Goal: Information Seeking & Learning: Learn about a topic

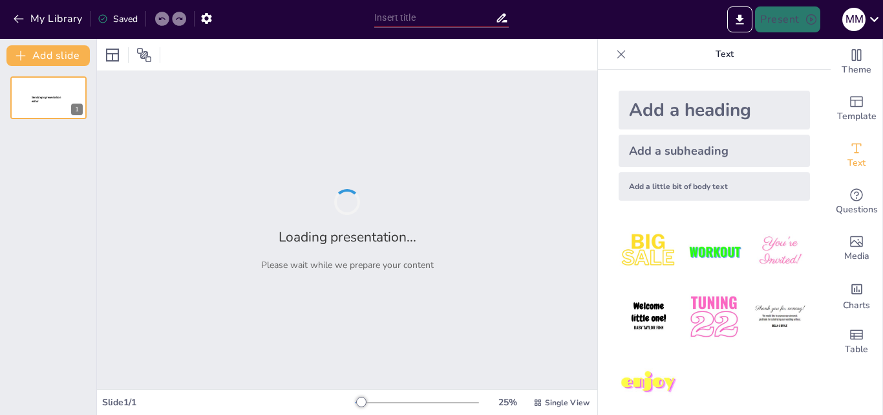
type input "Components and Architecture of Computers"
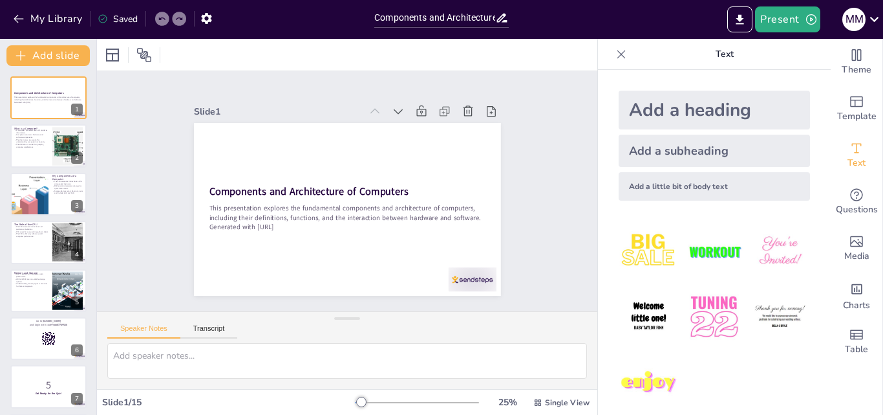
checkbox input "true"
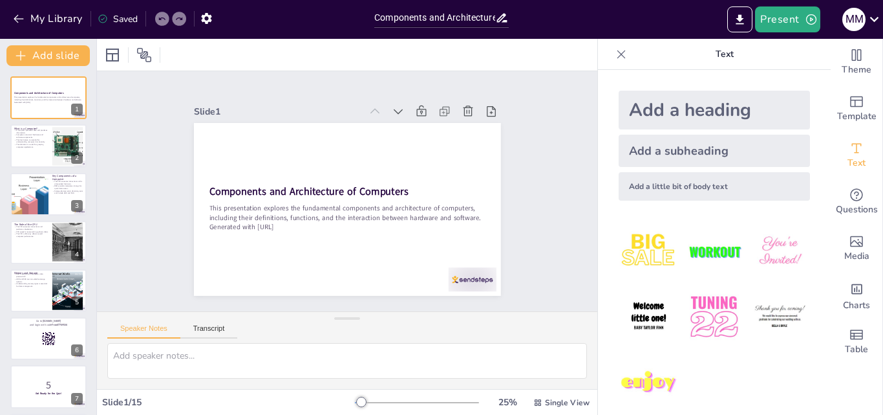
checkbox input "true"
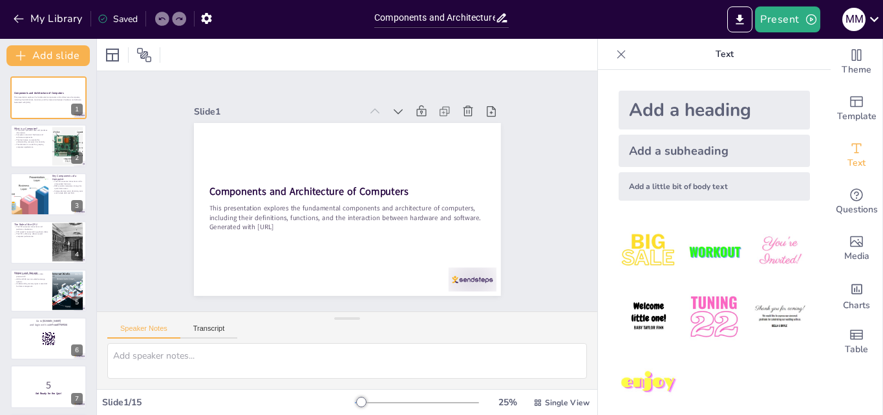
checkbox input "true"
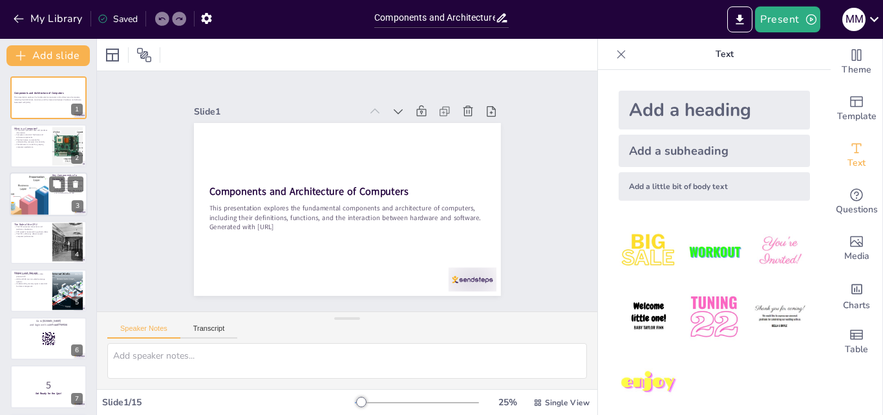
checkbox input "true"
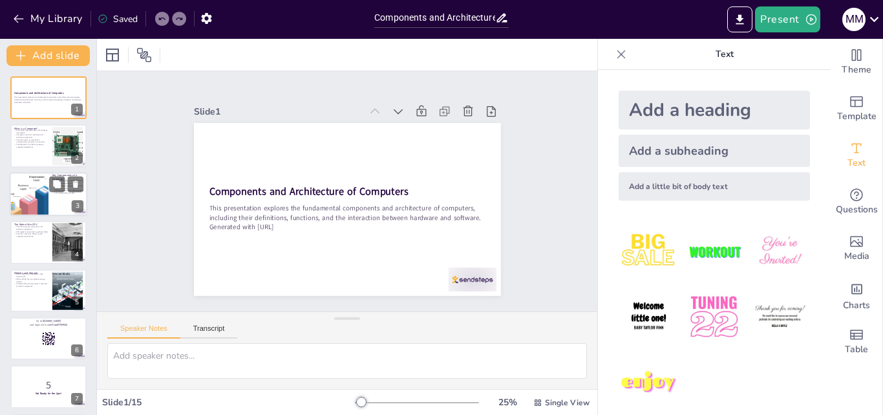
checkbox input "true"
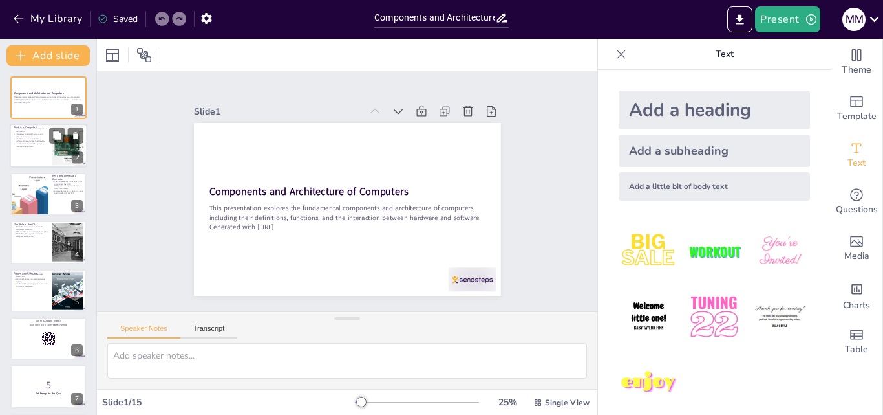
checkbox input "true"
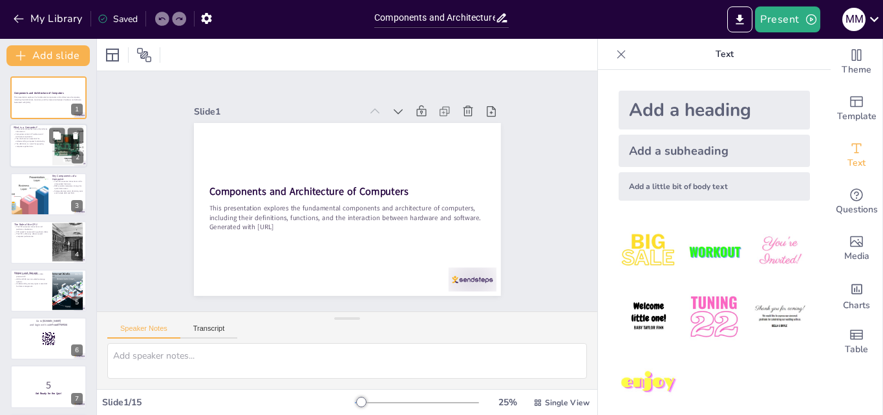
checkbox input "true"
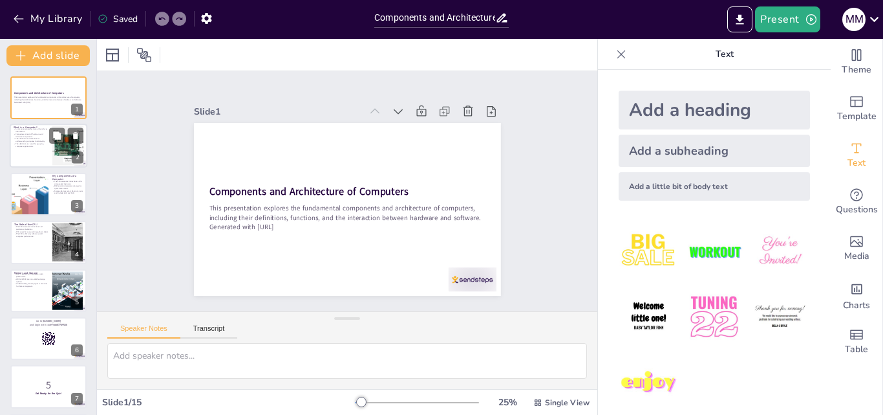
checkbox input "true"
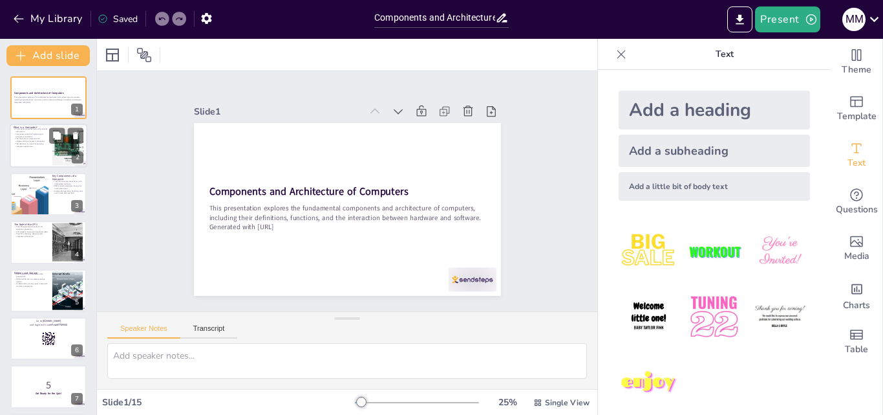
click at [24, 146] on p "The definition is crucial for grasping computer applications." at bounding box center [31, 145] width 35 height 5
type textarea "The definition of a computer encompasses its ability to process data, which is …"
checkbox input "true"
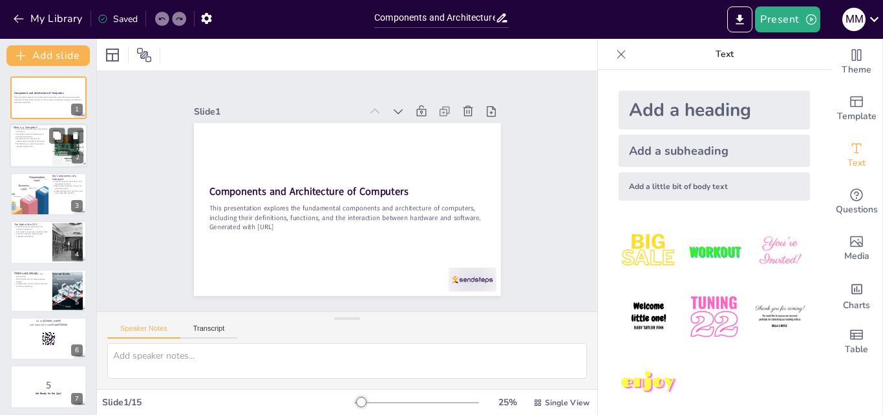
checkbox input "true"
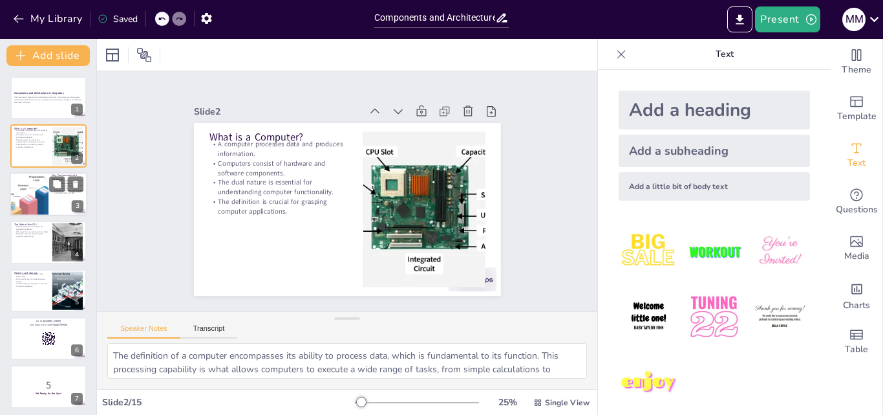
checkbox input "true"
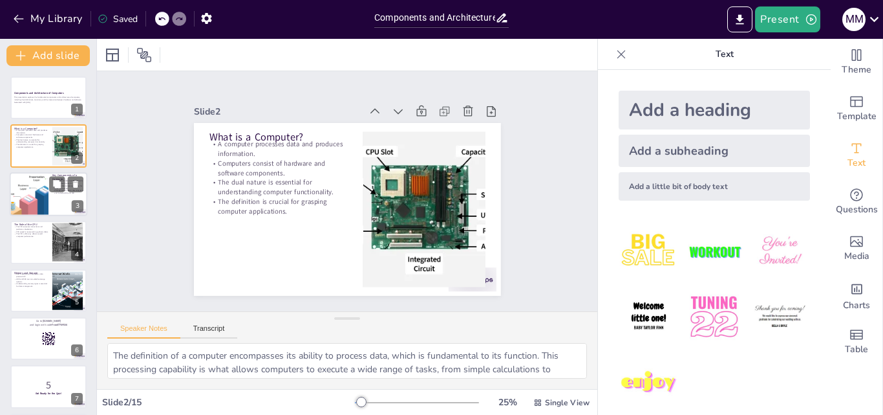
checkbox input "true"
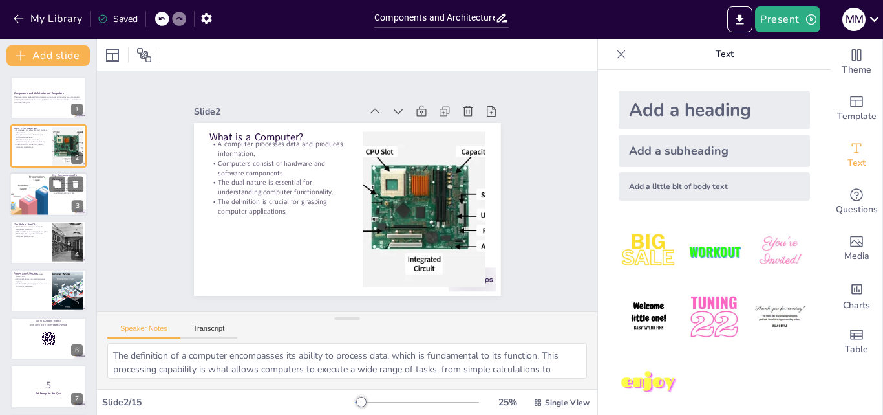
checkbox input "true"
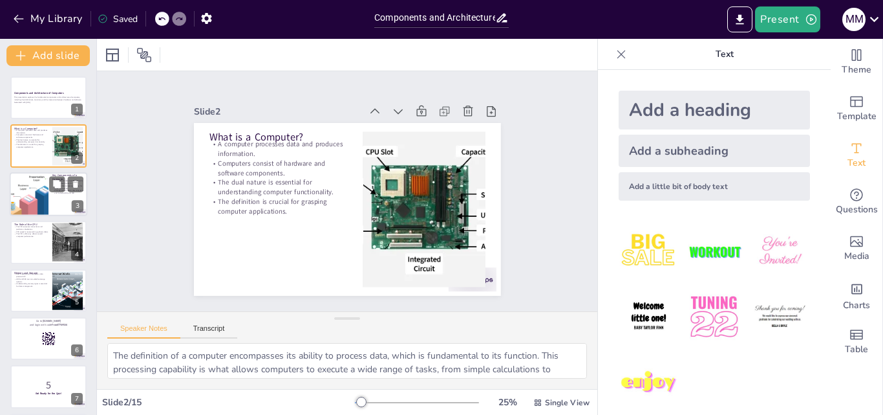
click at [34, 199] on div at bounding box center [29, 194] width 92 height 44
type textarea "The CPU's role as the brain of the computer is crucial as it executes instructi…"
checkbox input "true"
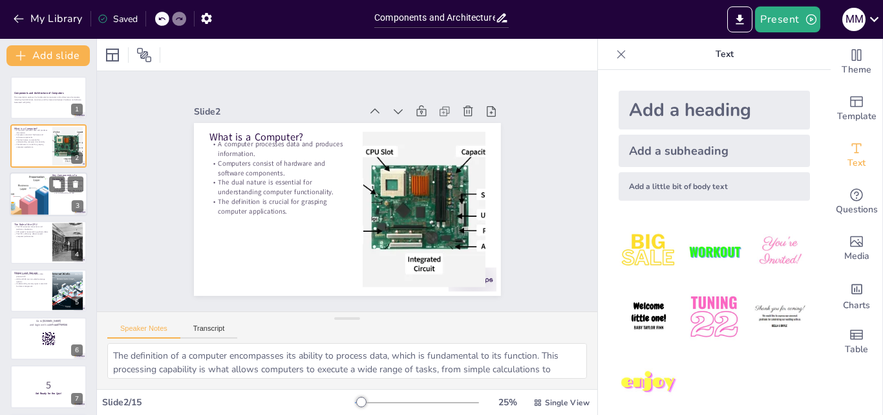
checkbox input "true"
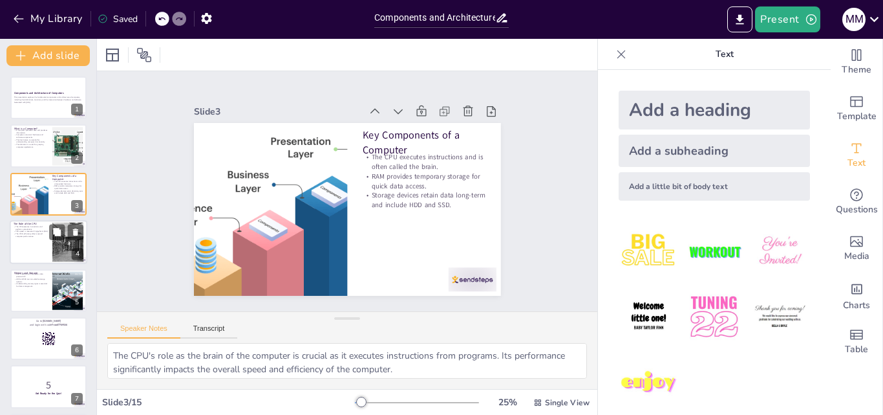
checkbox input "true"
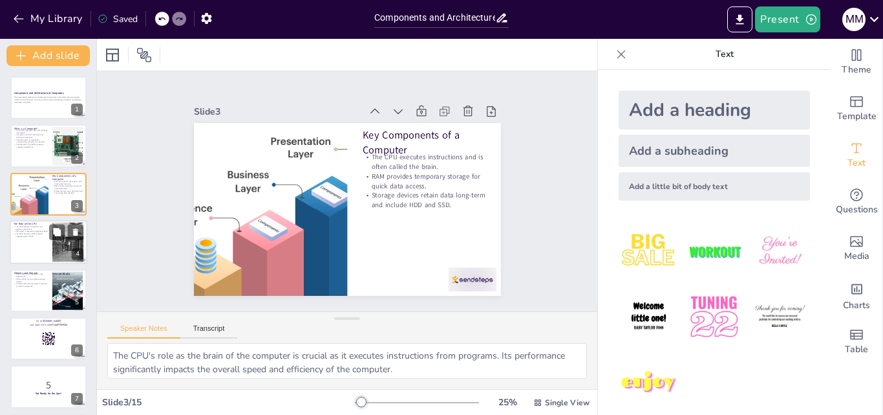
checkbox input "true"
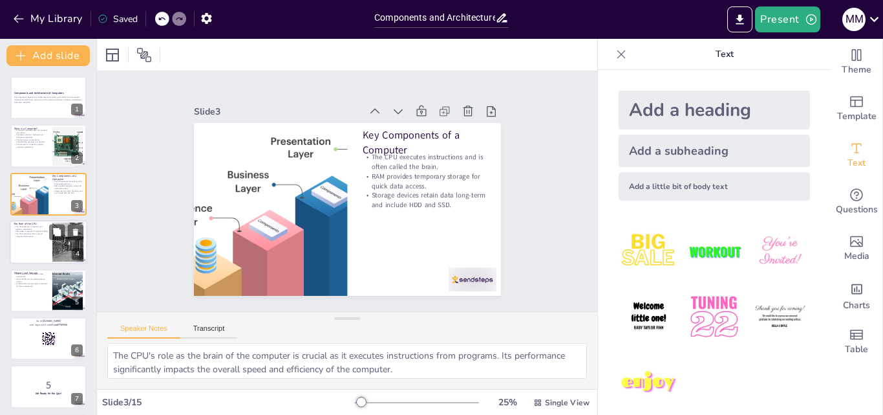
checkbox input "true"
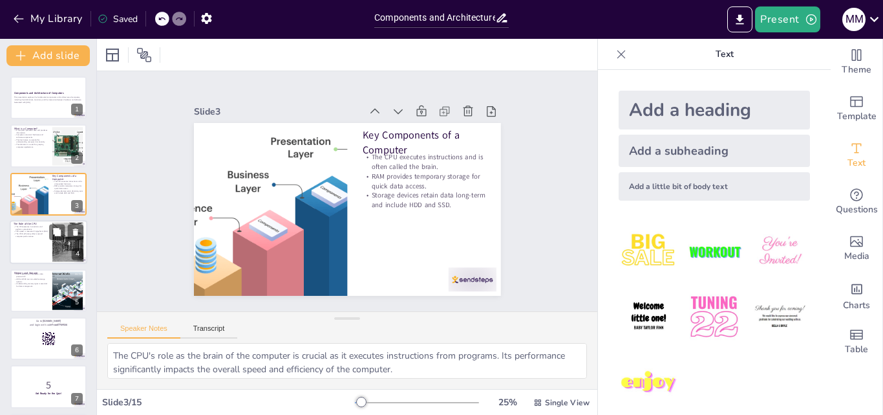
checkbox input "true"
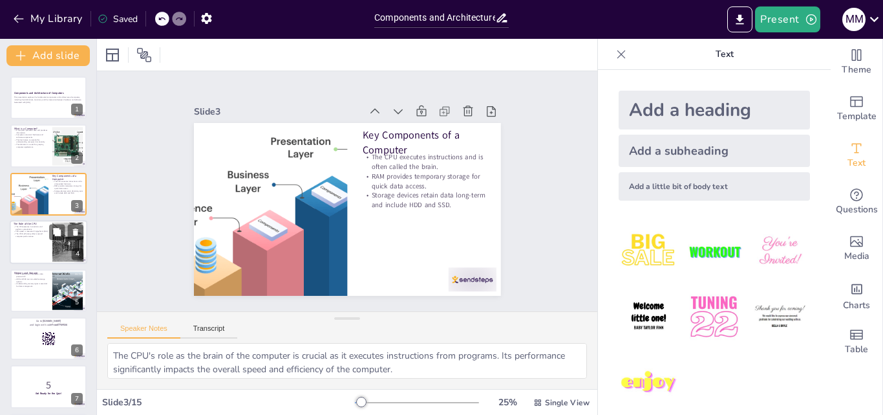
checkbox input "true"
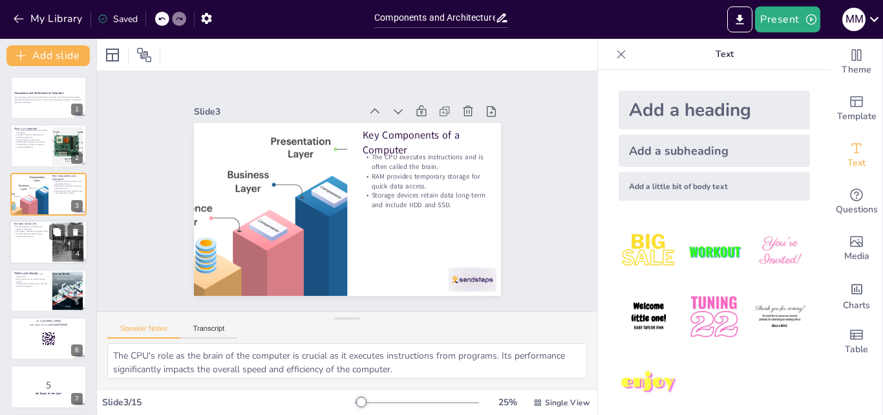
click at [28, 241] on div at bounding box center [49, 242] width 78 height 44
type textarea "The execution of instructions is a fundamental function of the CPU, allowing it…"
checkbox input "true"
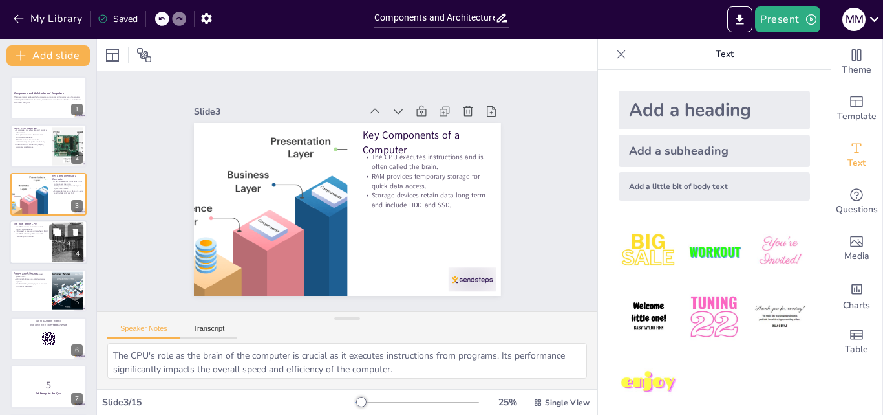
checkbox input "true"
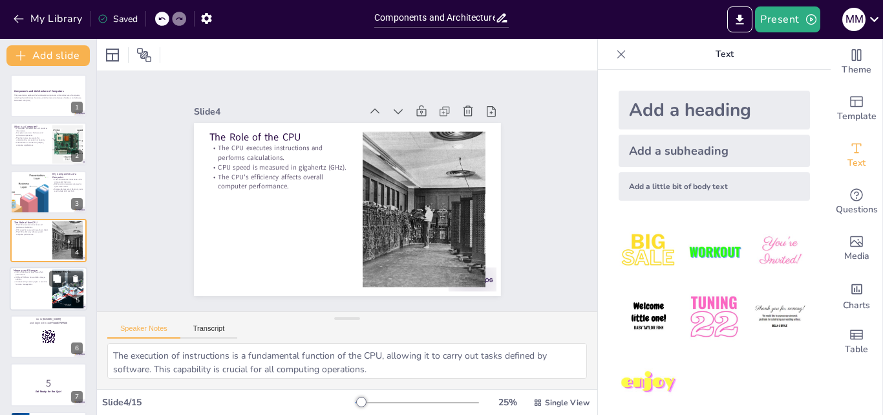
checkbox input "true"
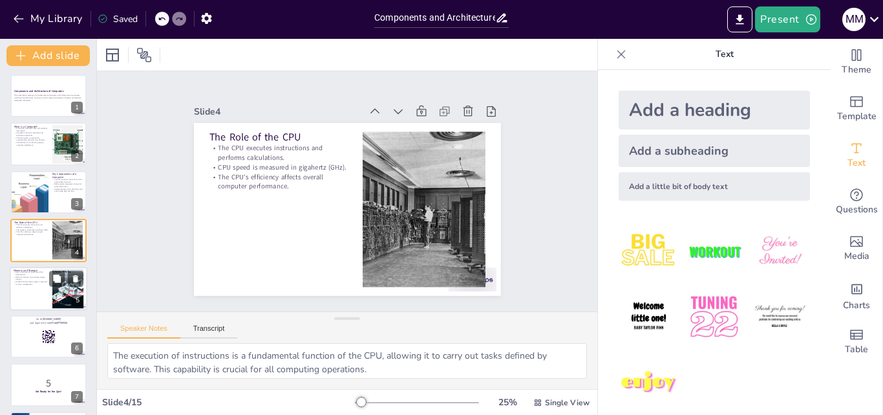
checkbox input "true"
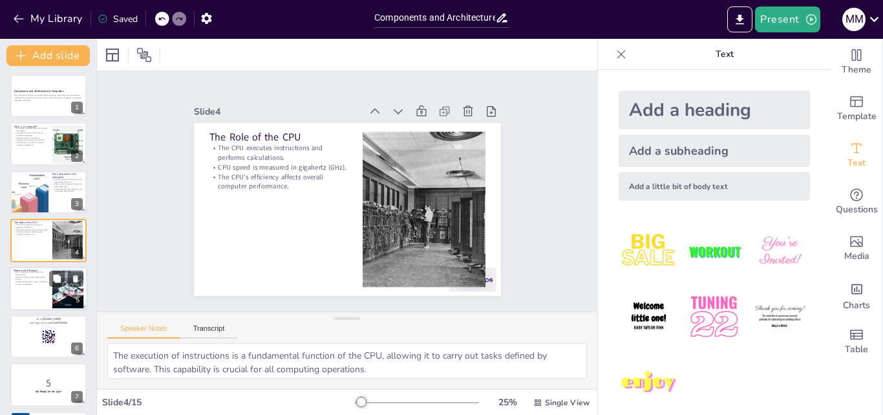
checkbox input "true"
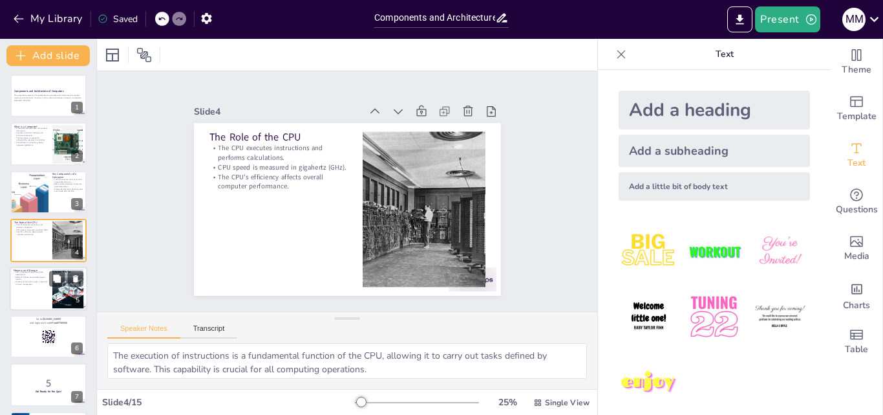
checkbox input "true"
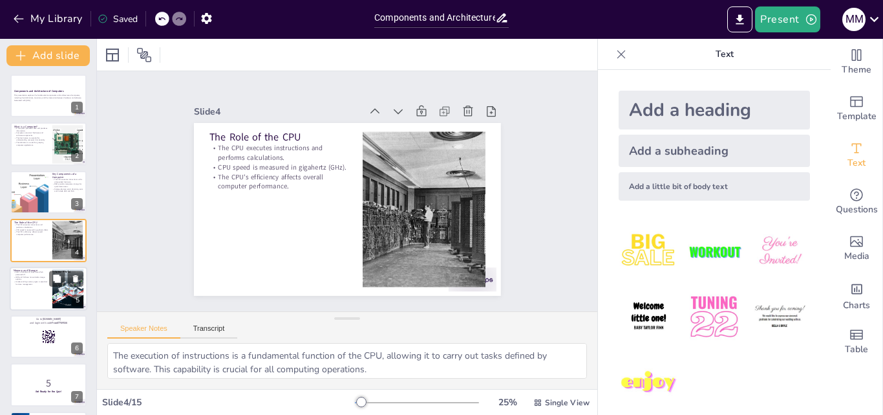
click at [30, 295] on div at bounding box center [49, 288] width 78 height 44
type textarea "The volatile nature of RAM means that it is not suitable for long-term data sto…"
checkbox input "true"
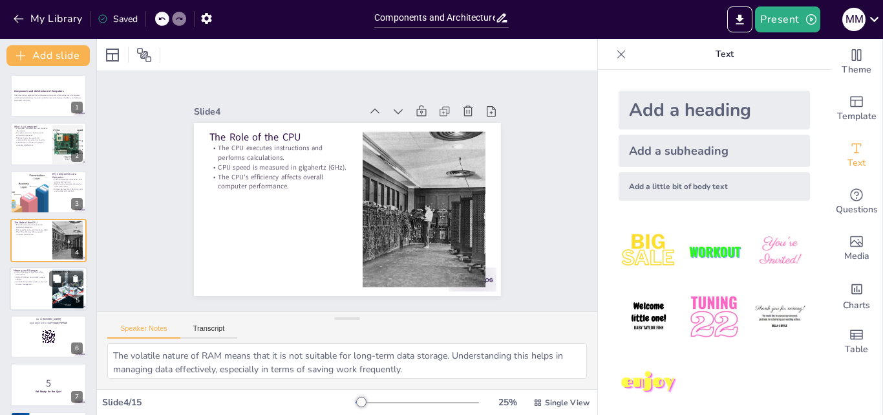
checkbox input "true"
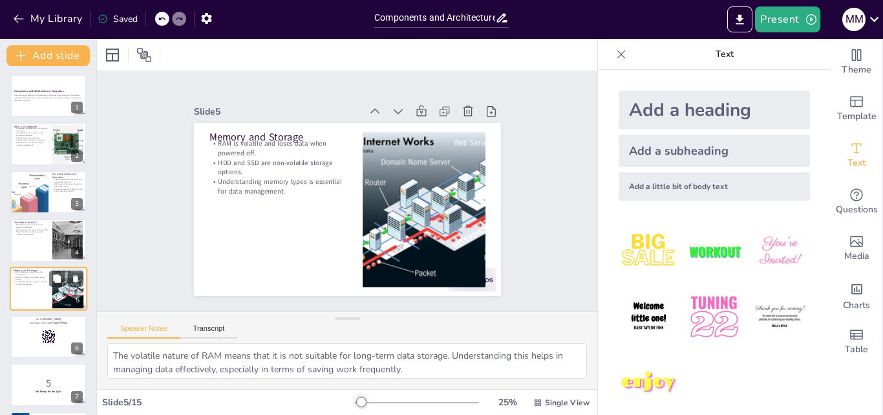
scroll to position [50, 0]
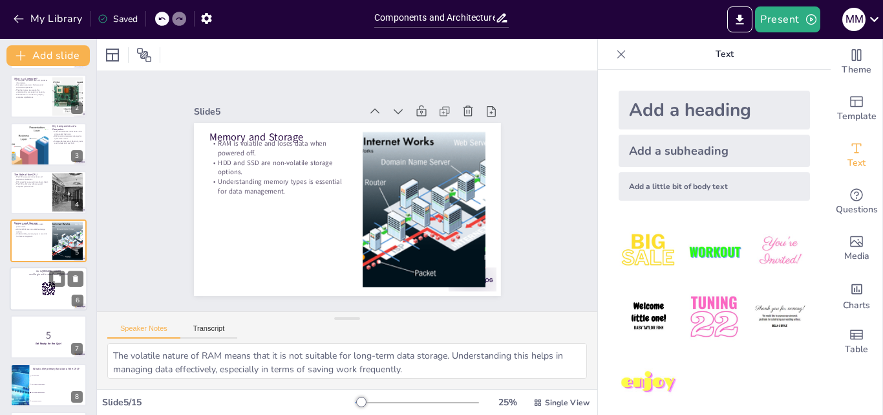
checkbox input "true"
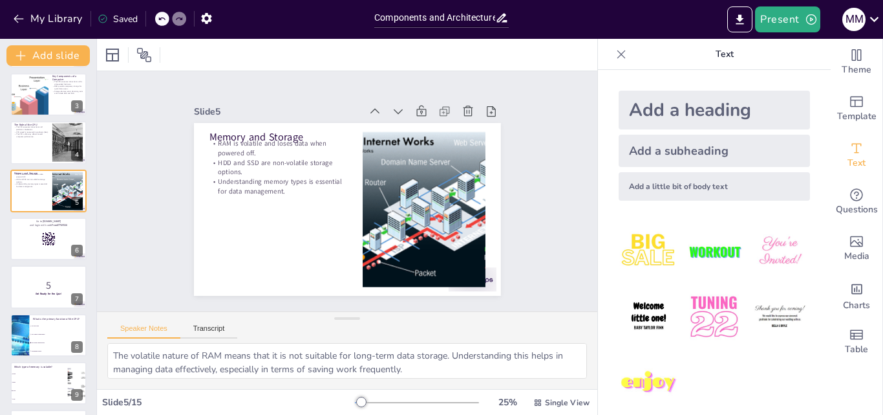
scroll to position [103, 0]
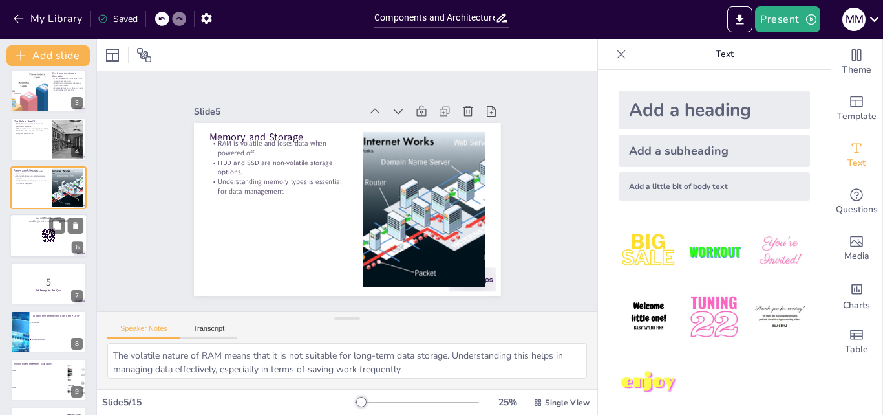
checkbox input "true"
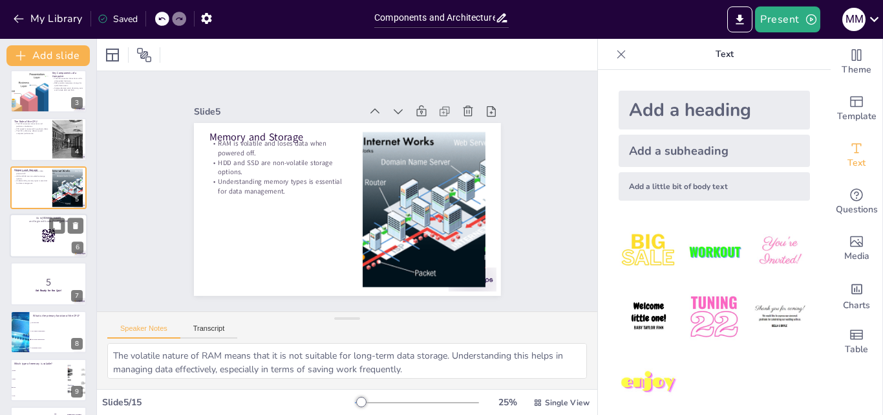
click at [17, 246] on div at bounding box center [49, 235] width 78 height 44
checkbox input "true"
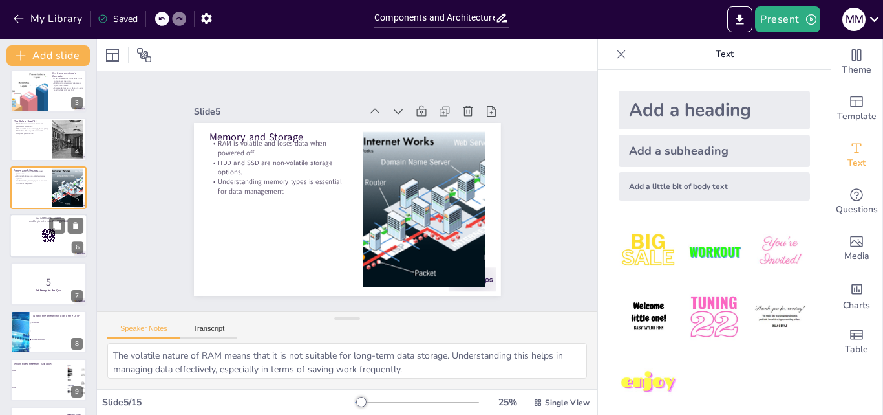
checkbox input "true"
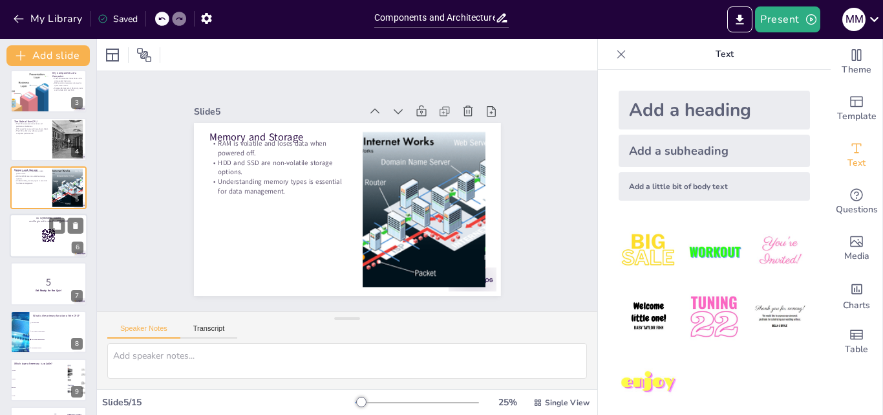
scroll to position [98, 0]
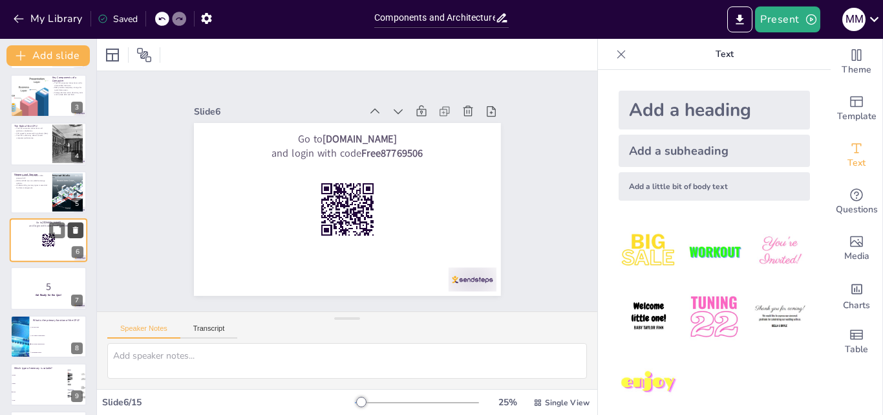
checkbox input "true"
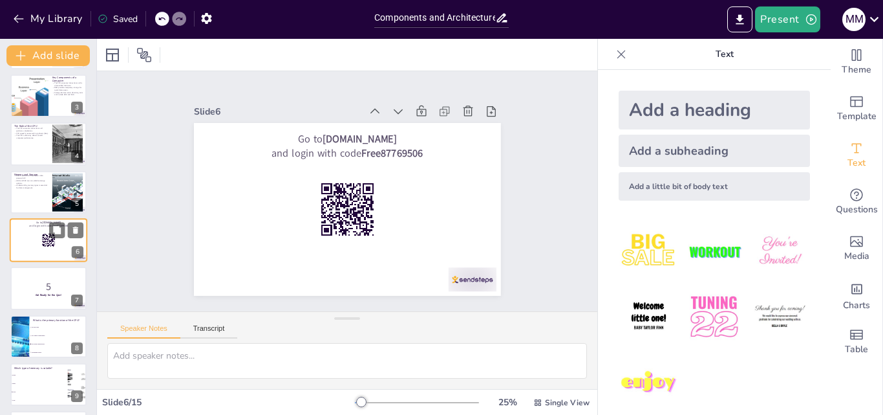
checkbox input "true"
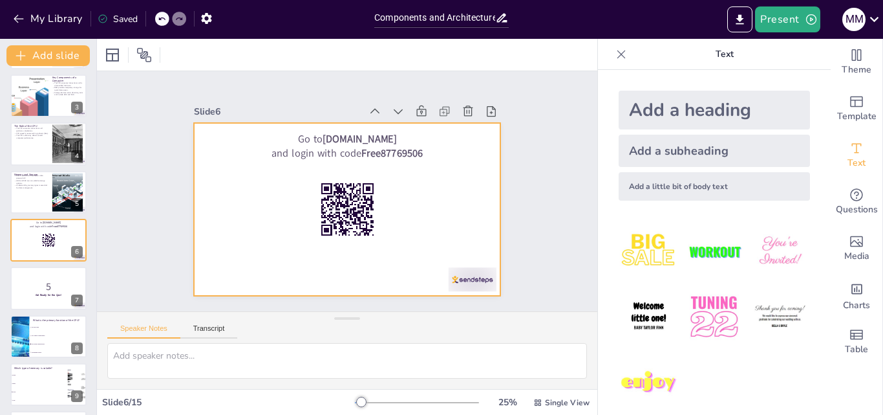
checkbox input "true"
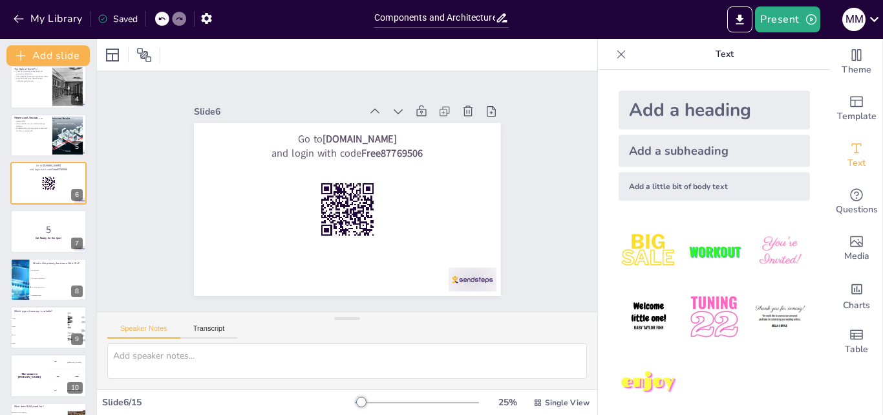
scroll to position [156, 0]
checkbox input "true"
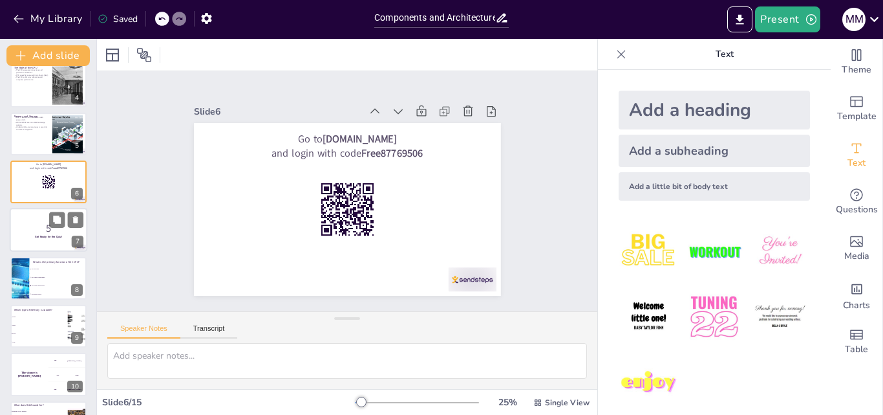
checkbox input "true"
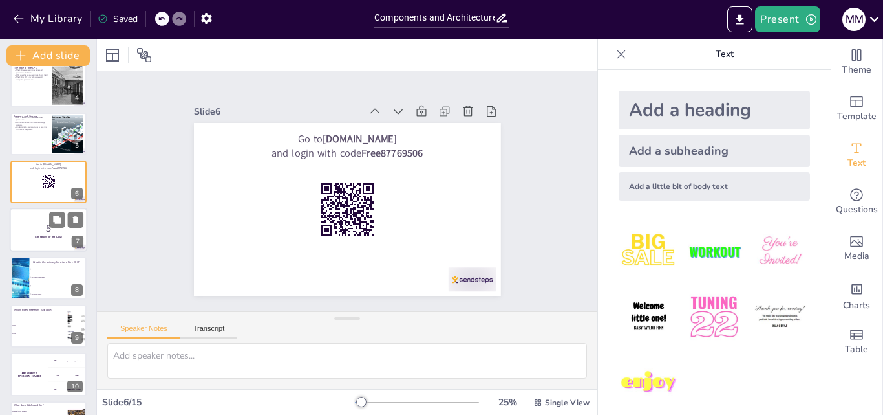
checkbox input "true"
click at [20, 237] on p "Get Ready for the Quiz!" at bounding box center [49, 237] width 70 height 4
checkbox input "true"
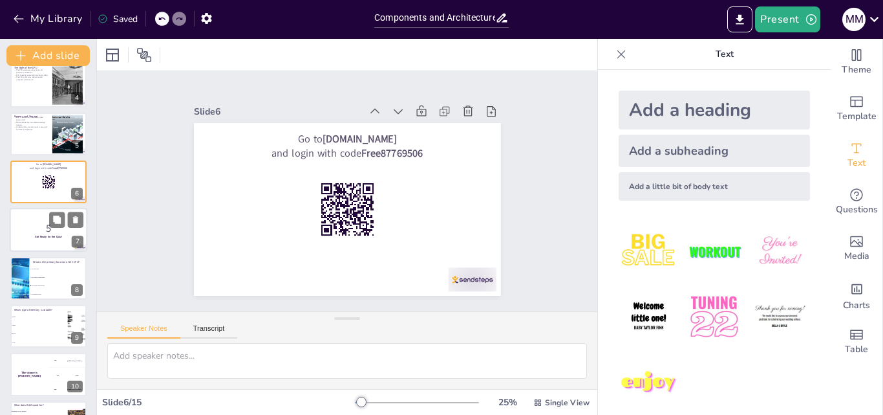
checkbox input "true"
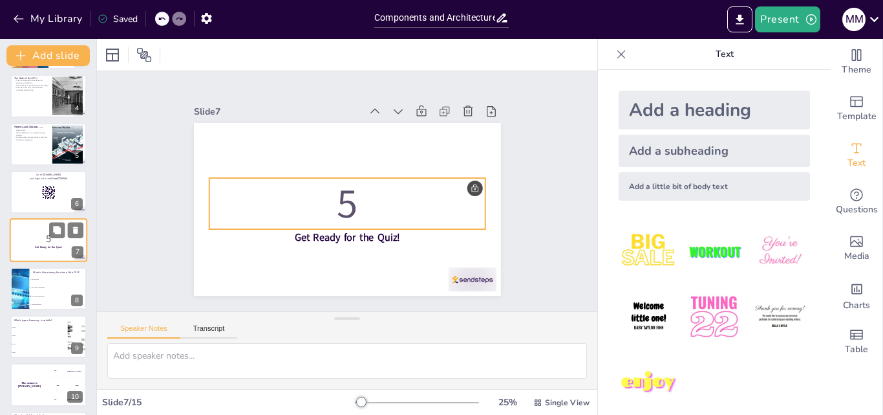
checkbox input "true"
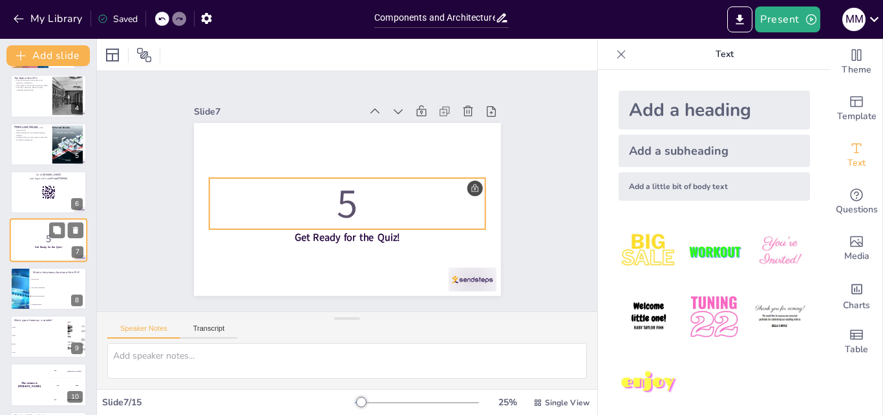
checkbox input "true"
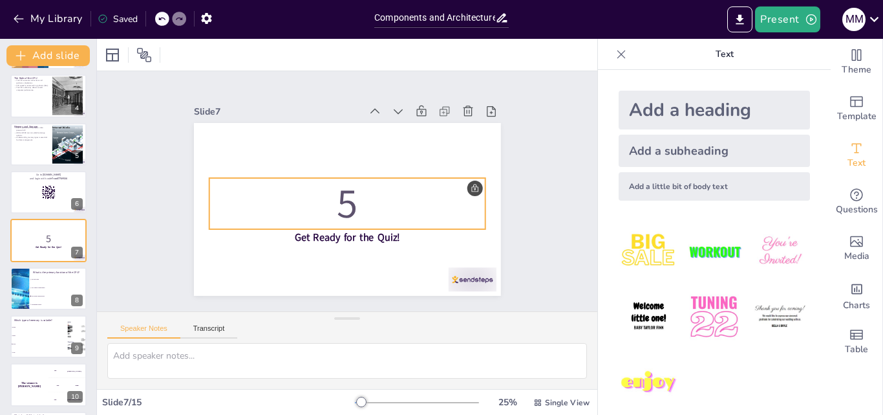
checkbox input "true"
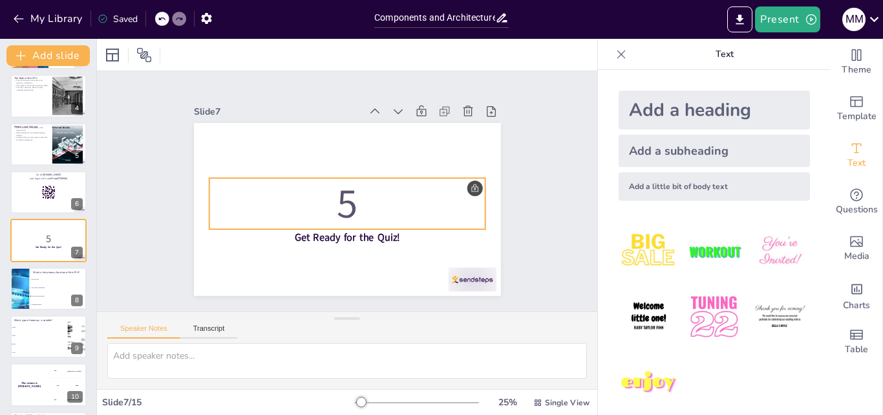
checkbox input "true"
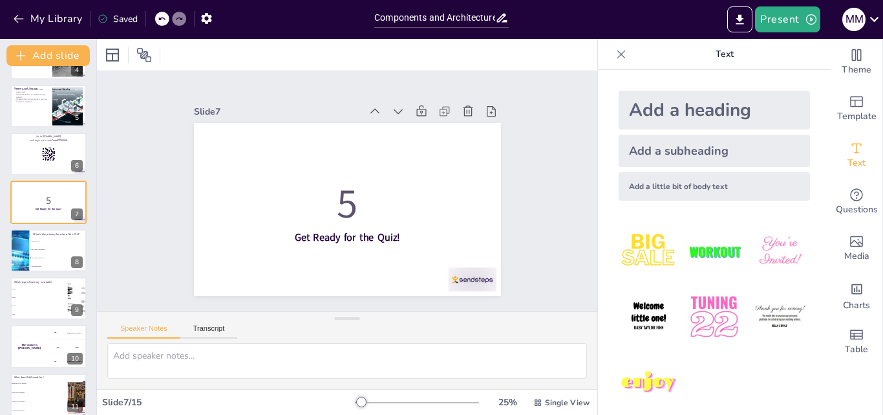
scroll to position [188, 0]
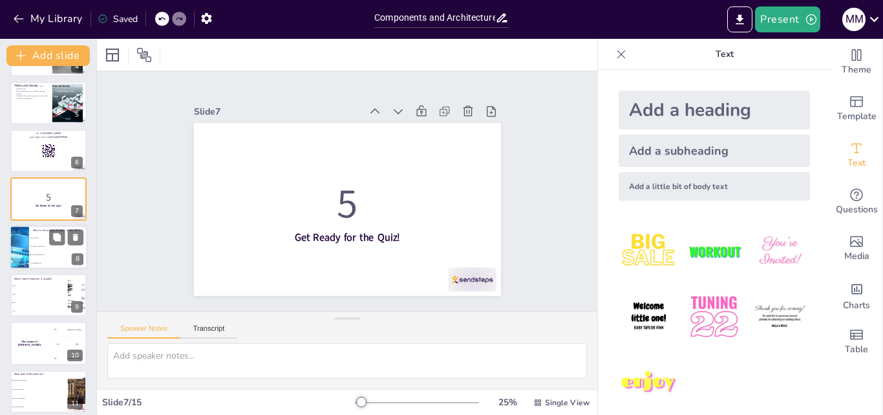
checkbox input "true"
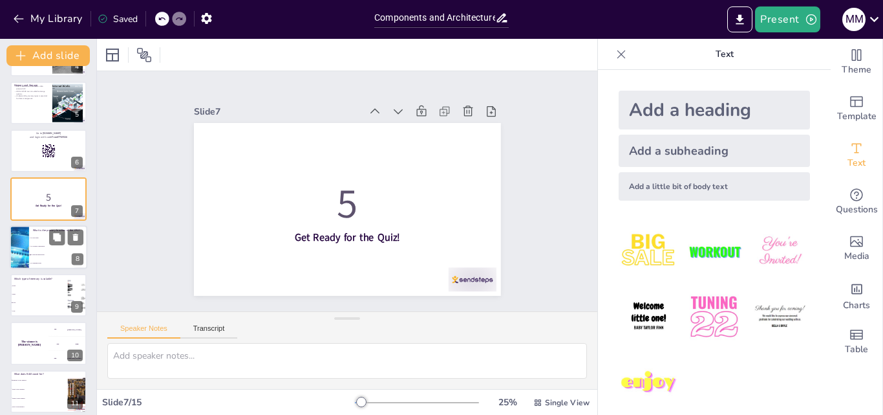
checkbox input "true"
click at [44, 255] on span "To execute instructions" at bounding box center [59, 254] width 56 height 2
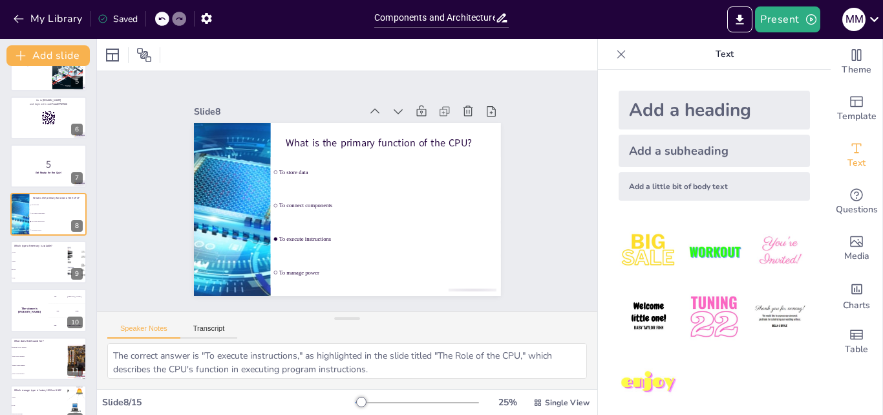
scroll to position [228, 0]
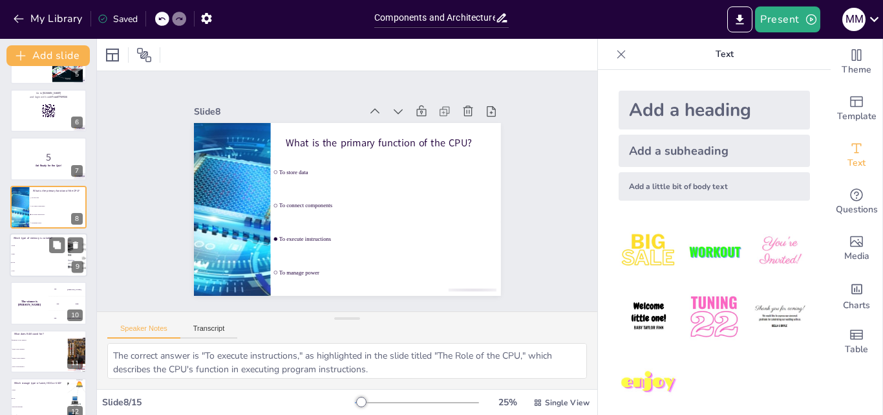
click at [36, 255] on li "HDD" at bounding box center [39, 254] width 58 height 8
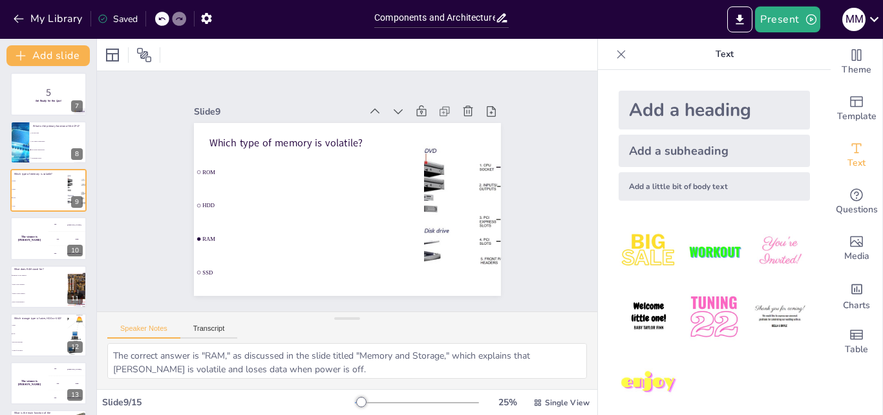
scroll to position [301, 0]
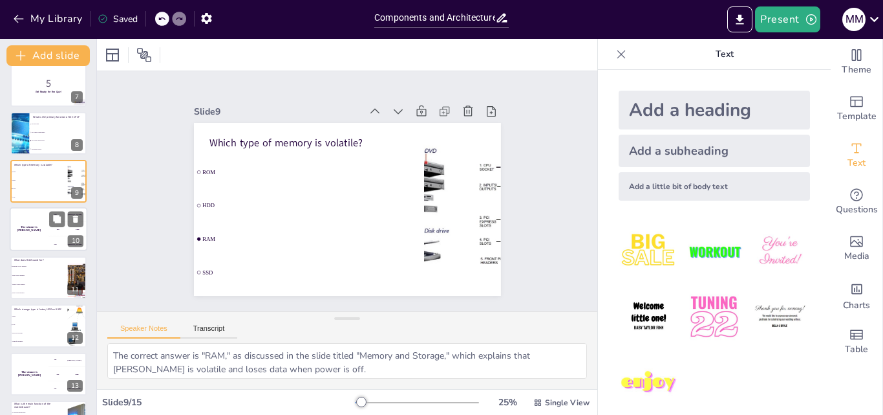
click at [39, 239] on div "The winner is [PERSON_NAME]" at bounding box center [29, 230] width 39 height 44
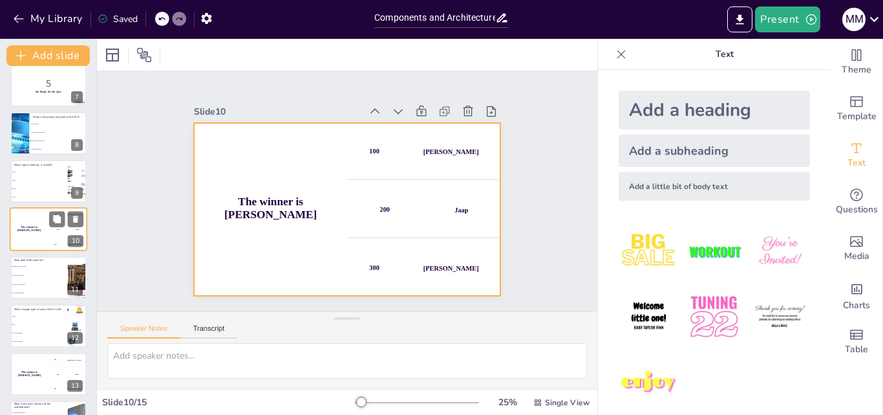
scroll to position [290, 0]
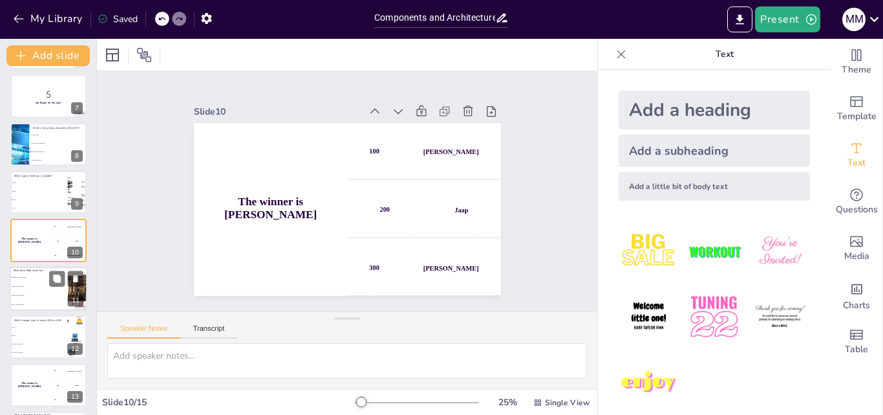
click at [39, 292] on li "Rapid Access Memory" at bounding box center [39, 294] width 58 height 9
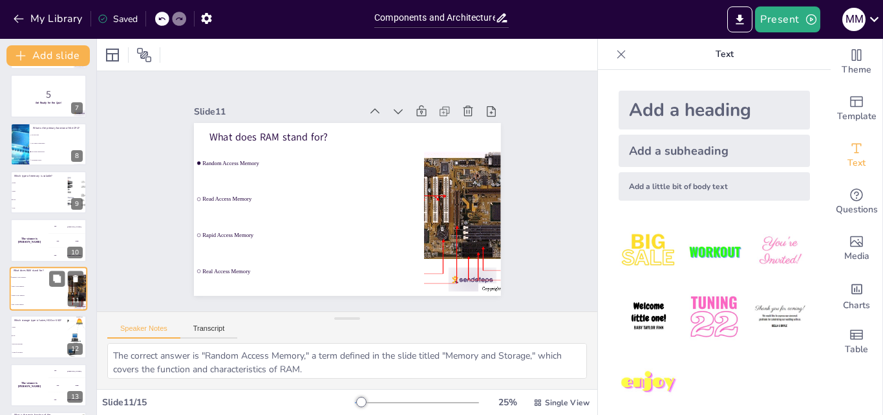
scroll to position [338, 0]
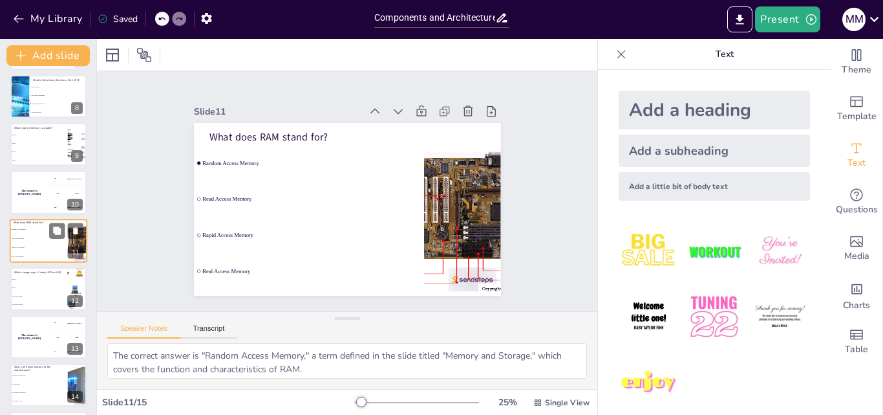
click at [39, 292] on li "Both are the same" at bounding box center [39, 296] width 58 height 8
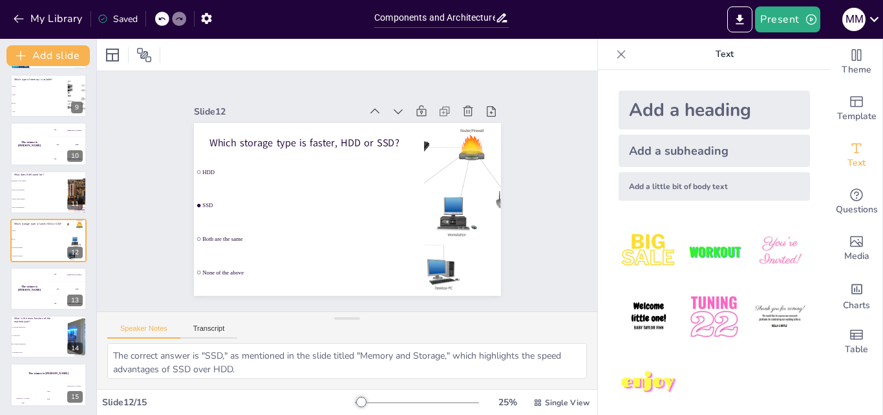
scroll to position [389, 0]
click at [27, 288] on div "The winner is [PERSON_NAME]" at bounding box center [29, 286] width 39 height 44
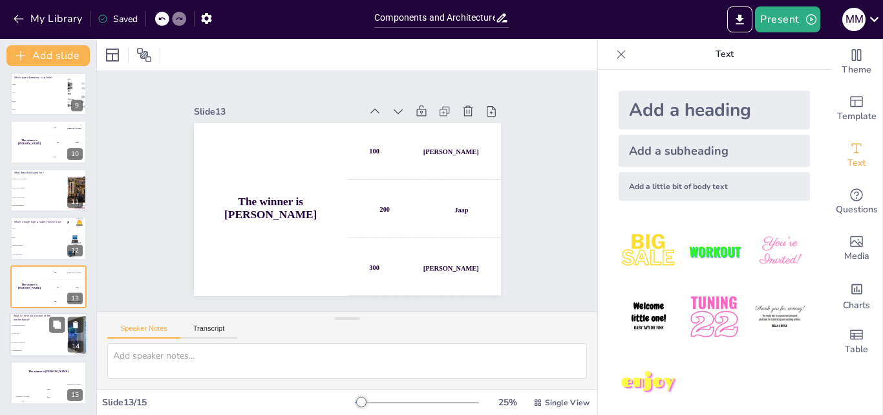
click at [30, 323] on li "To execute instructions" at bounding box center [39, 325] width 58 height 8
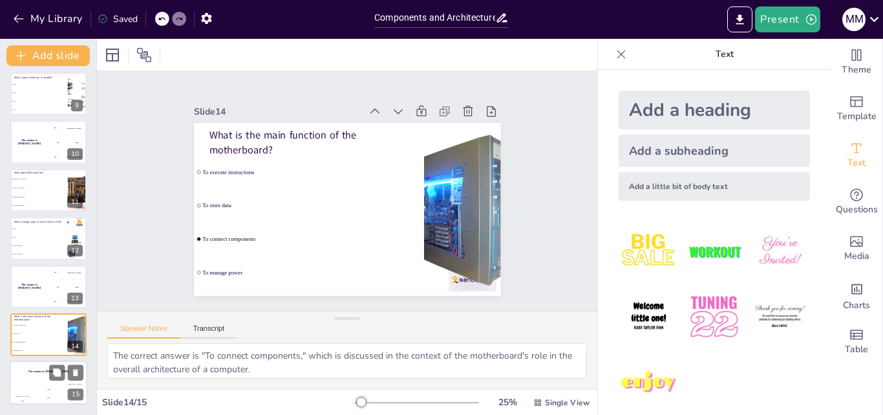
click at [31, 383] on div "Hasan 100" at bounding box center [23, 394] width 26 height 22
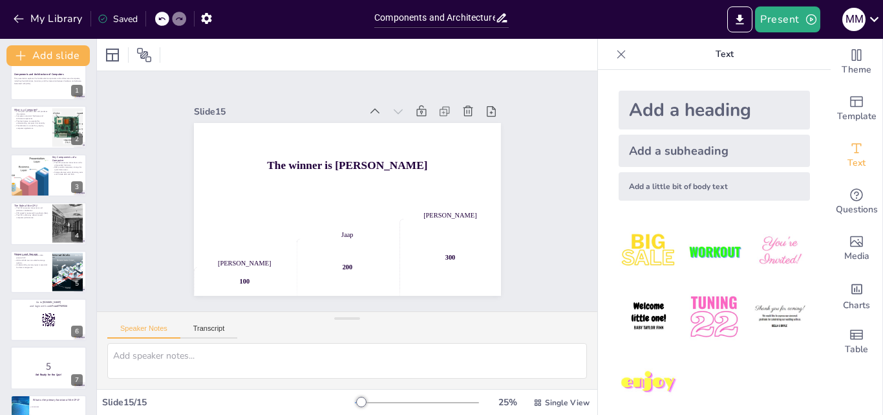
scroll to position [0, 0]
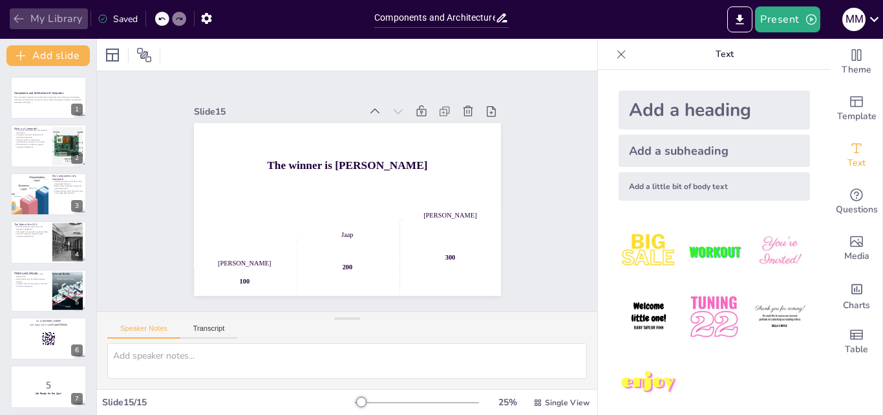
click at [13, 25] on button "My Library" at bounding box center [49, 18] width 78 height 21
